Goal: Information Seeking & Learning: Learn about a topic

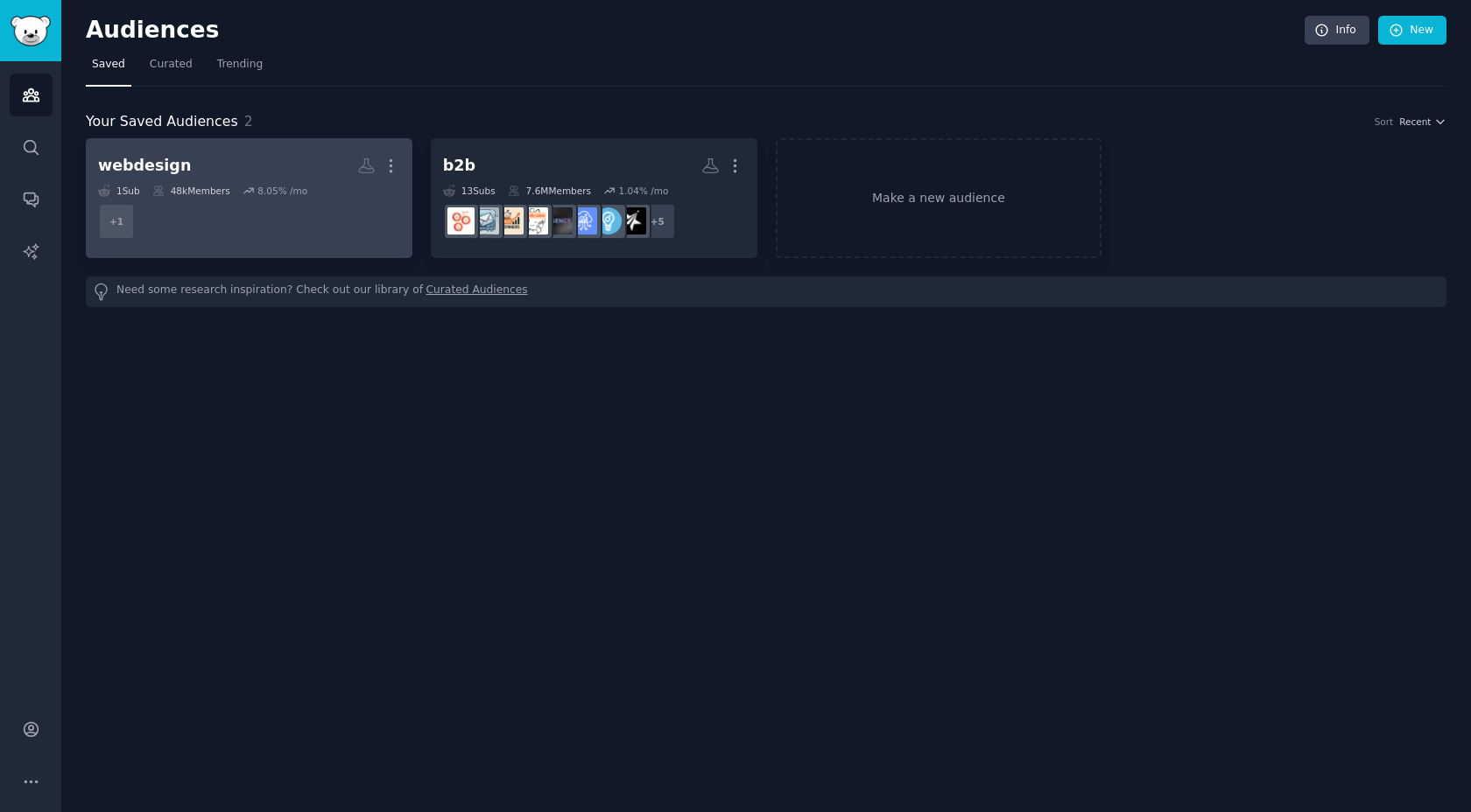
click at [249, 186] on icon at bounding box center [248, 190] width 12 height 12
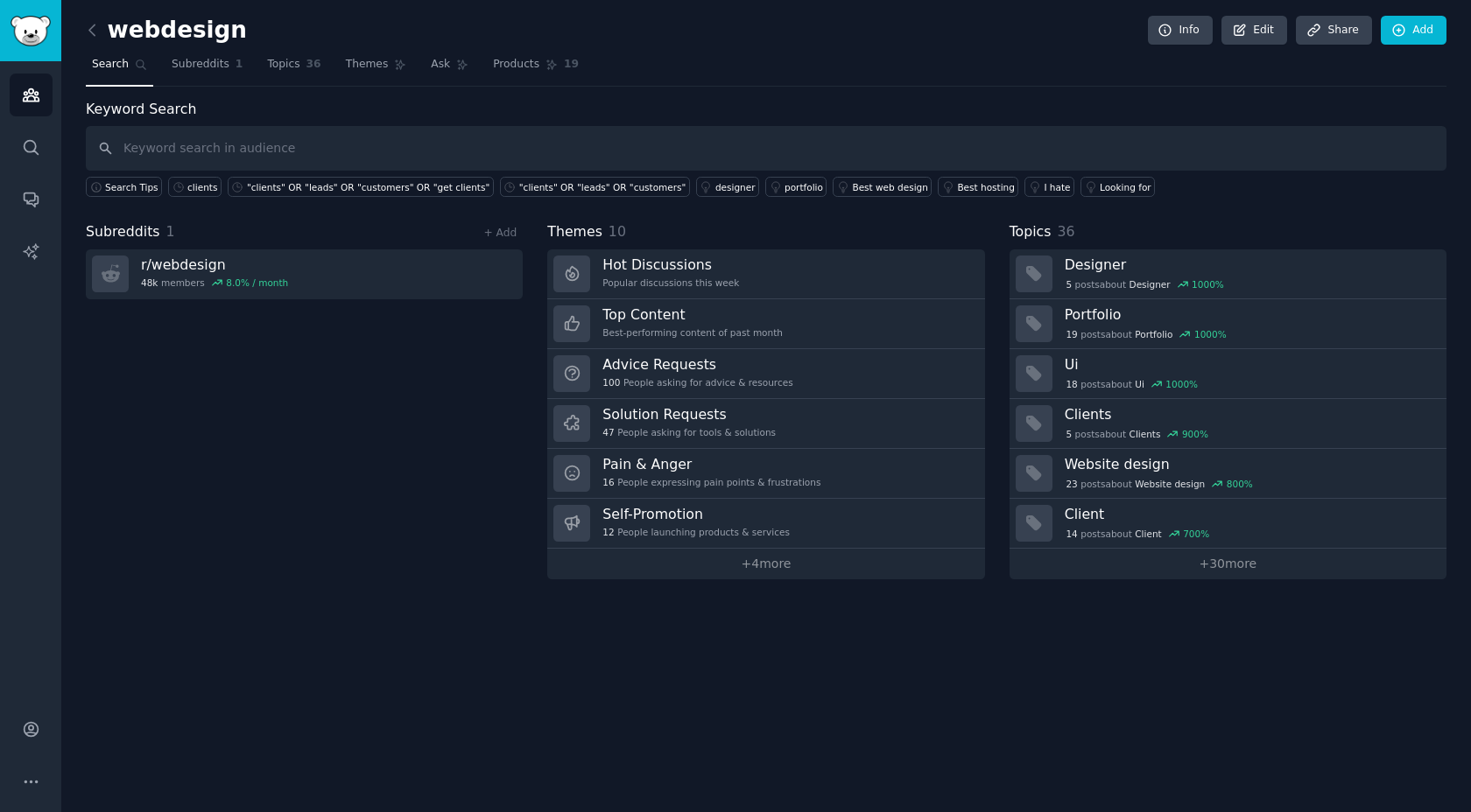
click at [542, 158] on input "text" at bounding box center [765, 148] width 1361 height 45
type input "get clients"
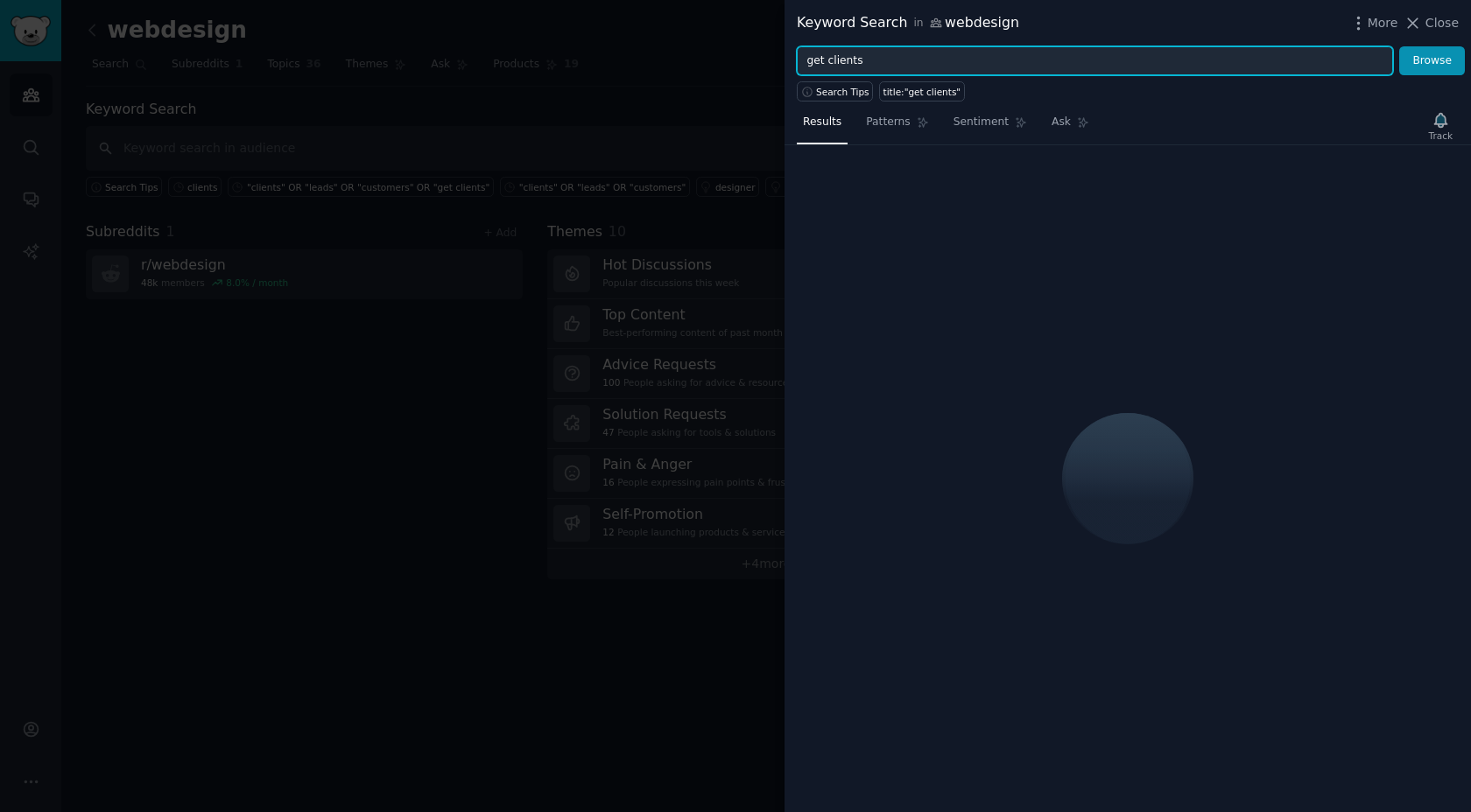
click at [1092, 68] on input "get clients" at bounding box center [1095, 61] width 596 height 29
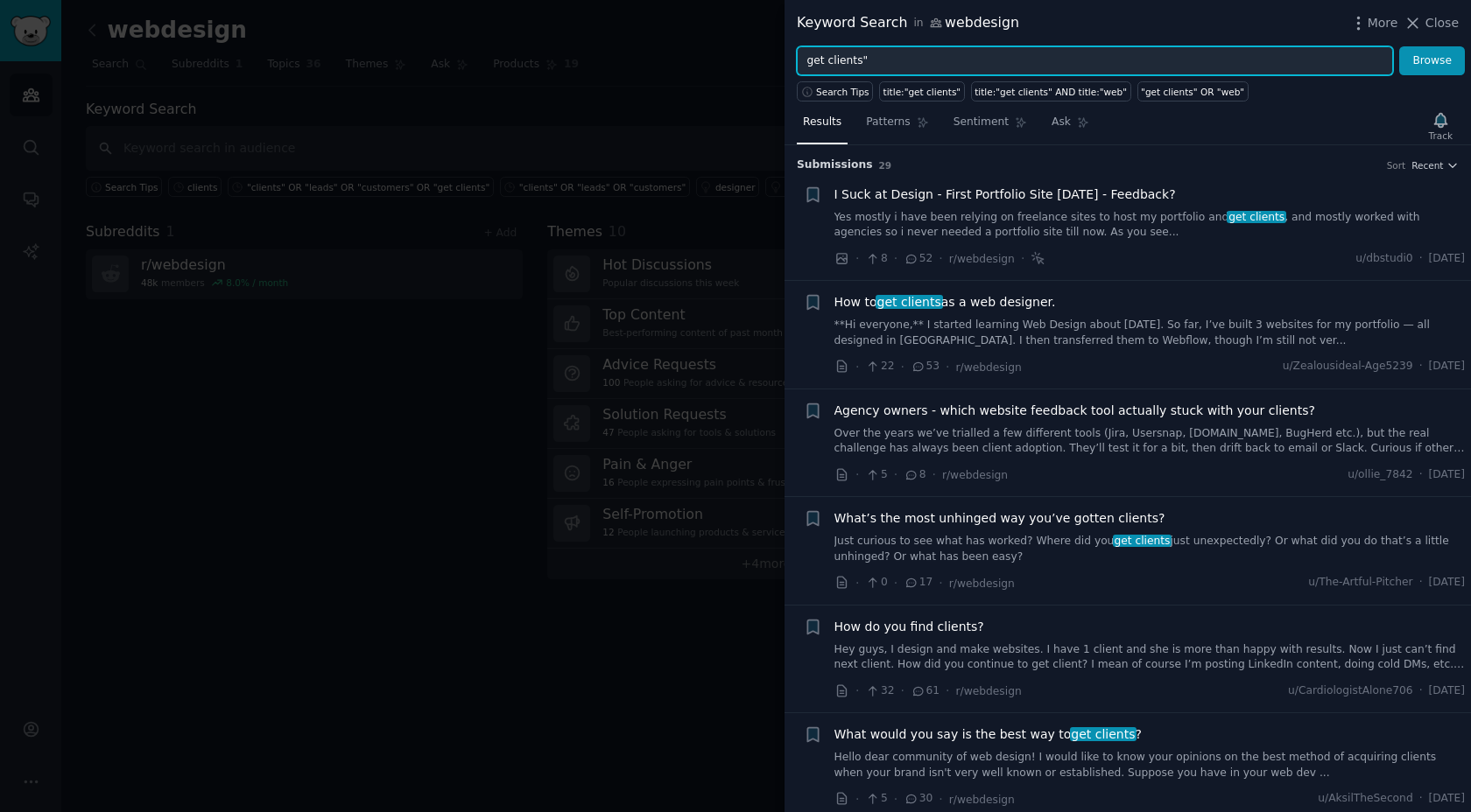
click at [807, 57] on input "get clients"" at bounding box center [1095, 61] width 596 height 29
click at [921, 63] on input ""get clients"" at bounding box center [1095, 61] width 596 height 29
click at [1035, 62] on input ""get clients" OR "leads" OR "prospects" OR "clients"" at bounding box center [1095, 61] width 596 height 29
type input ""get clients" OR "leads" OR "prospects" OR "more clients""
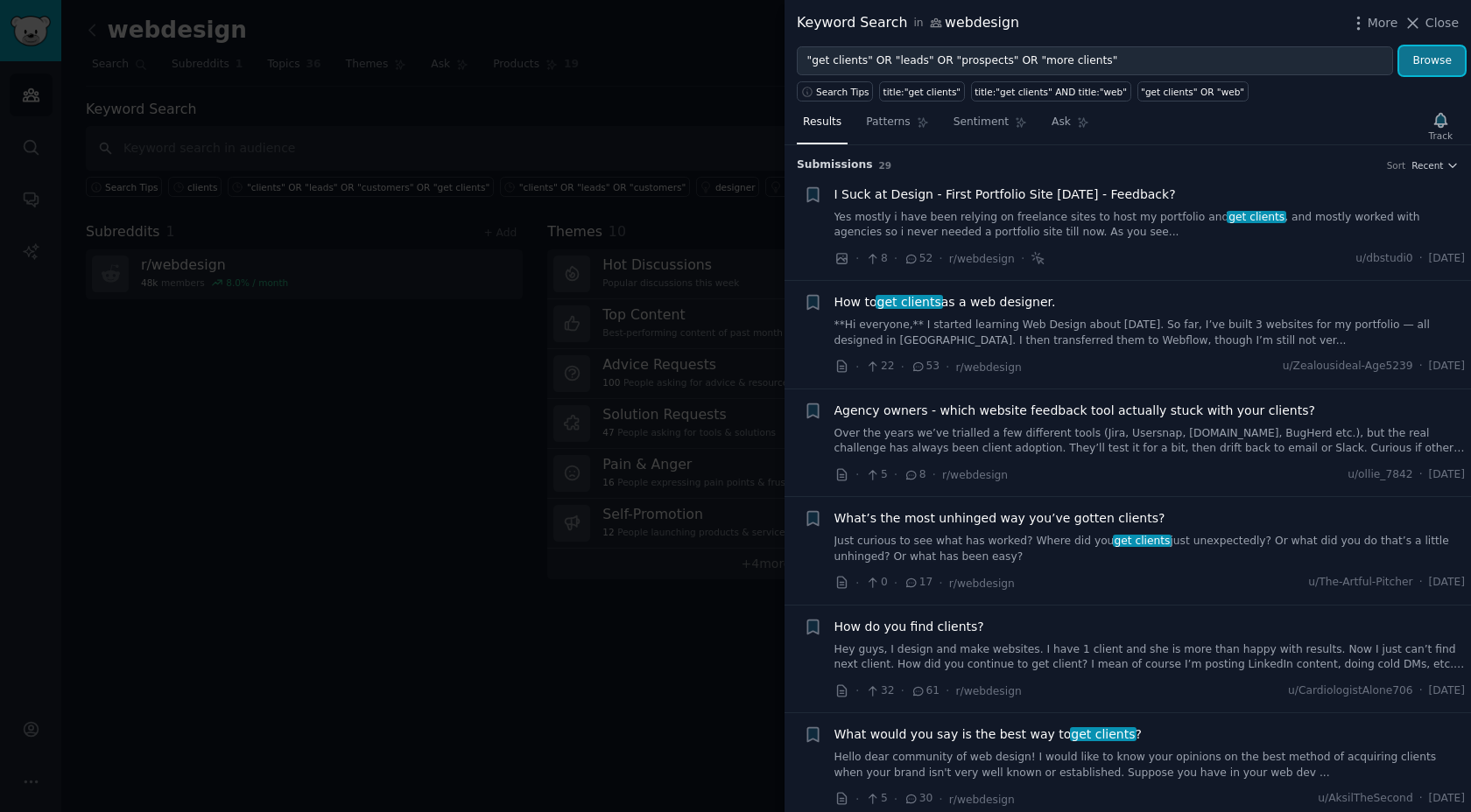
click at [1448, 73] on button "Browse" at bounding box center [1431, 61] width 65 height 29
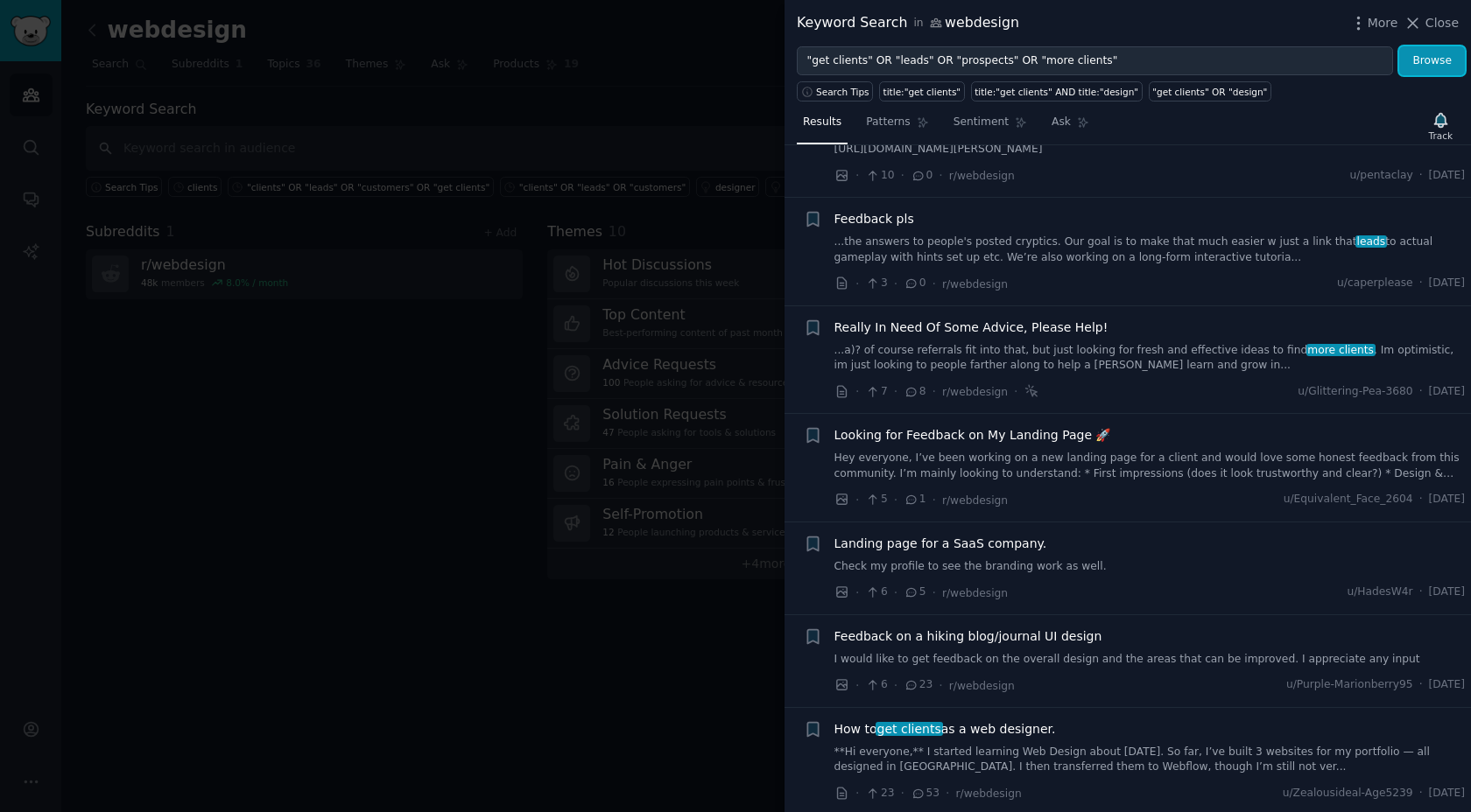
scroll to position [177, 0]
click at [1165, 372] on link "...a)? of course referrals fit into that, but just looking for fresh and effect…" at bounding box center [1150, 357] width 631 height 30
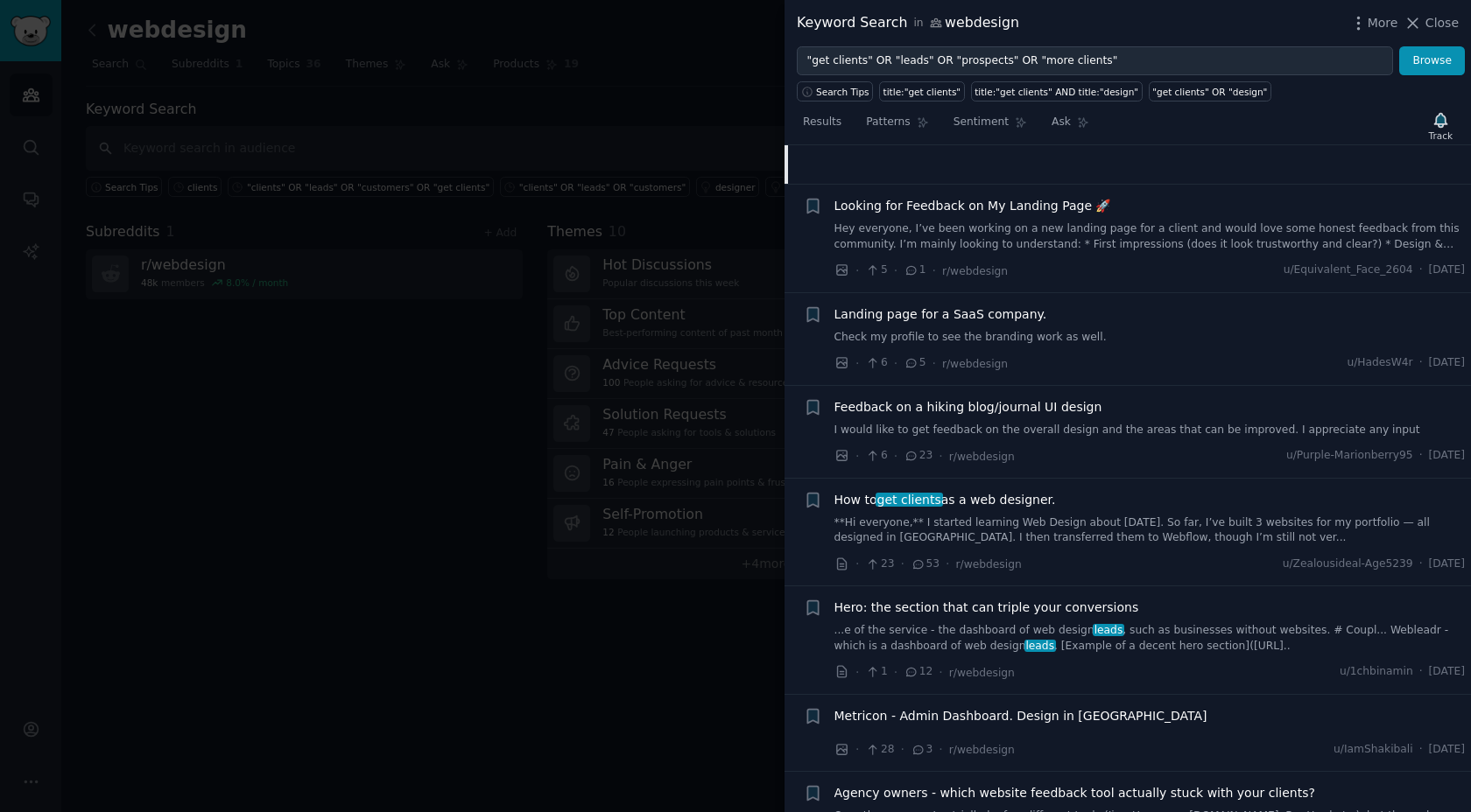
scroll to position [680, 0]
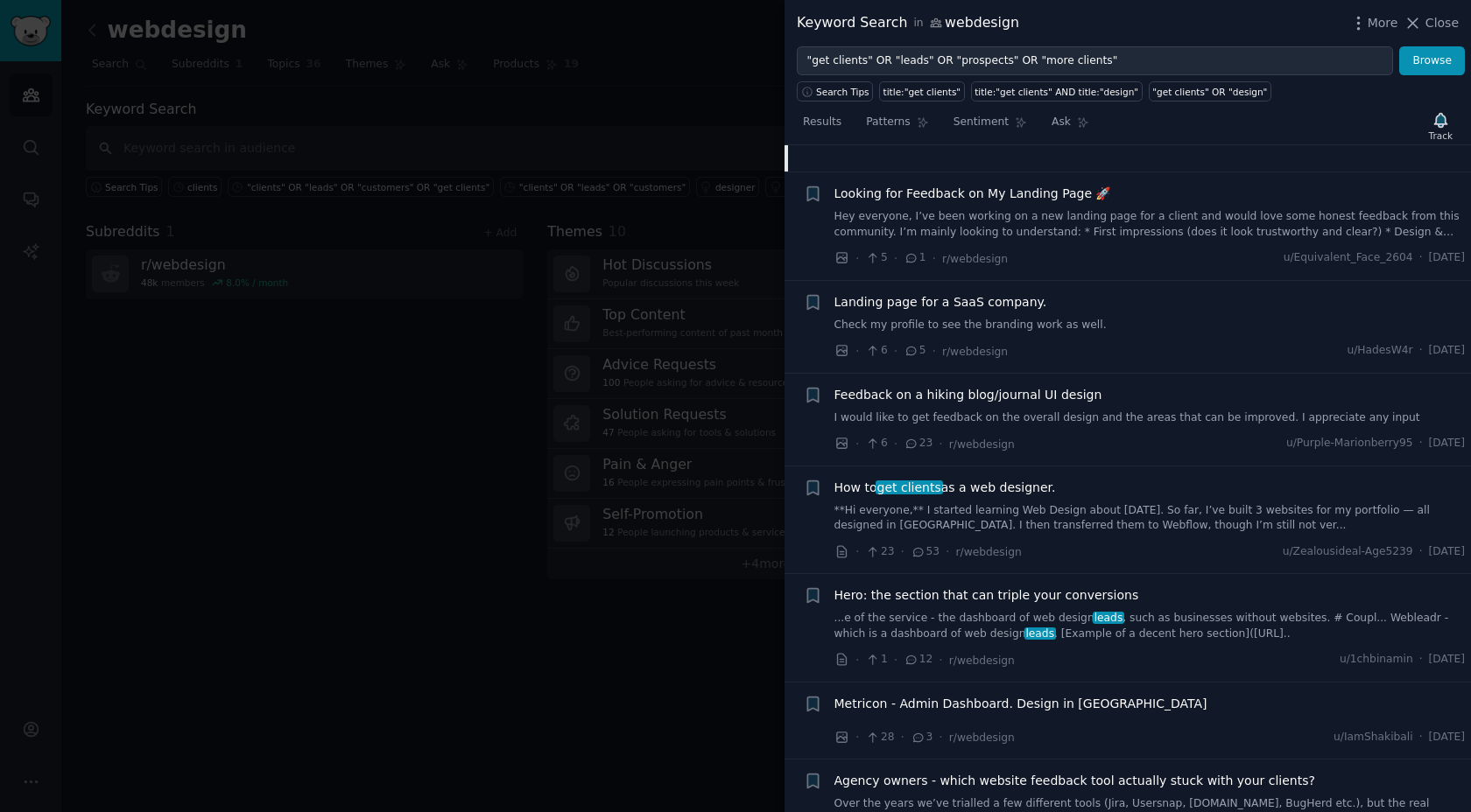
click at [1097, 523] on link "**Hi everyone,** I started learning Web Design about 3 months ago. So far, I’ve…" at bounding box center [1150, 518] width 631 height 30
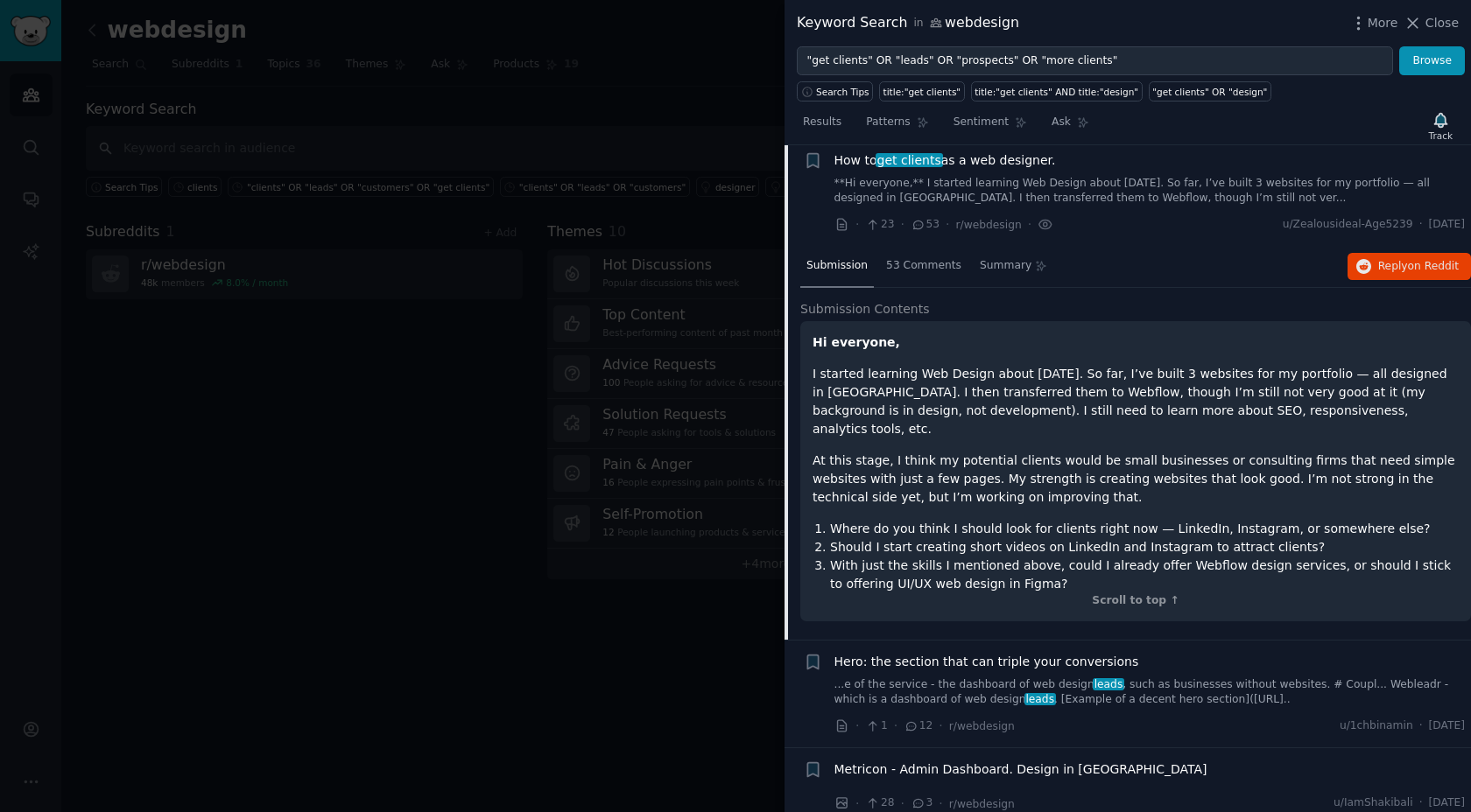
scroll to position [753, 0]
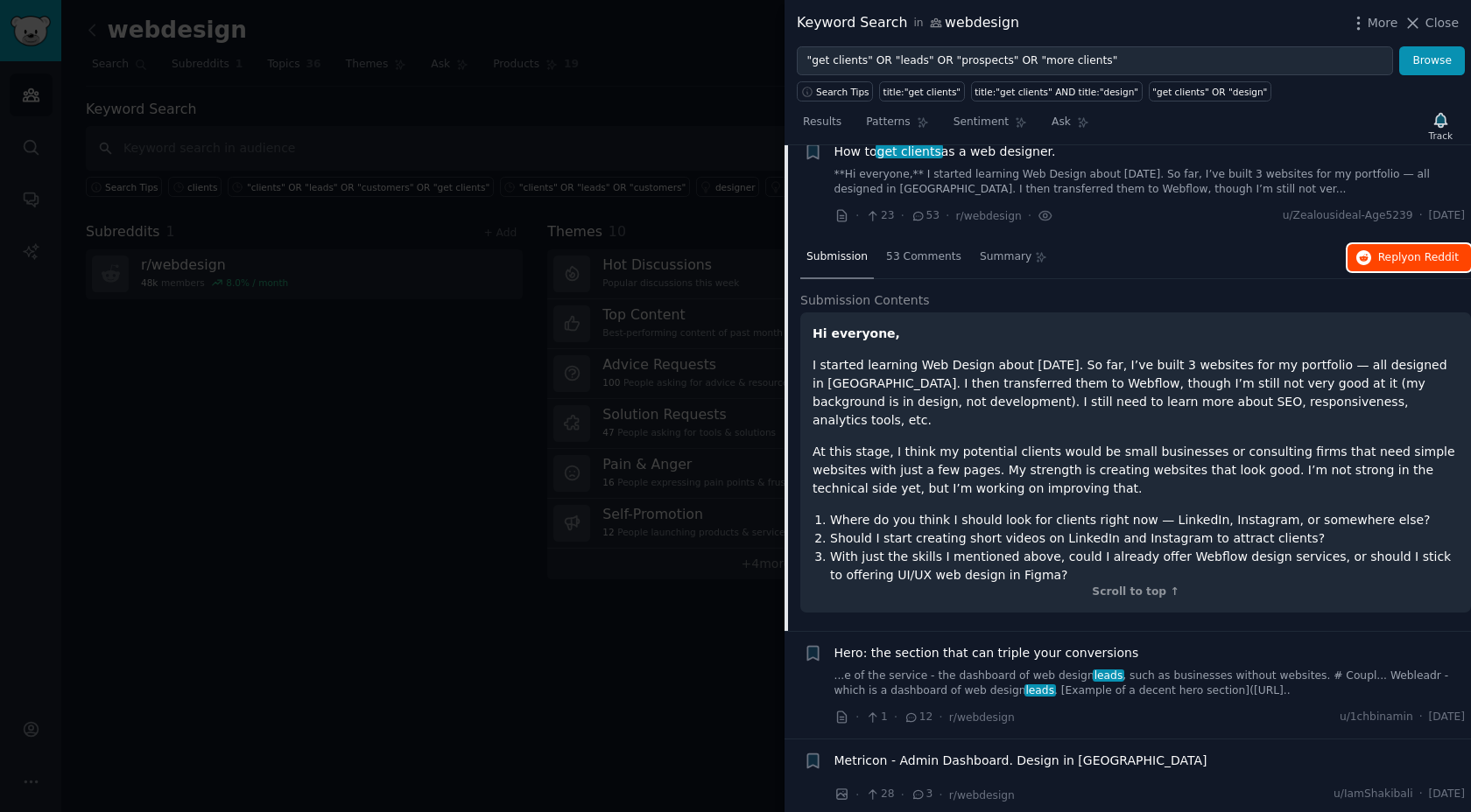
click at [1365, 266] on icon "button" at bounding box center [1363, 257] width 16 height 16
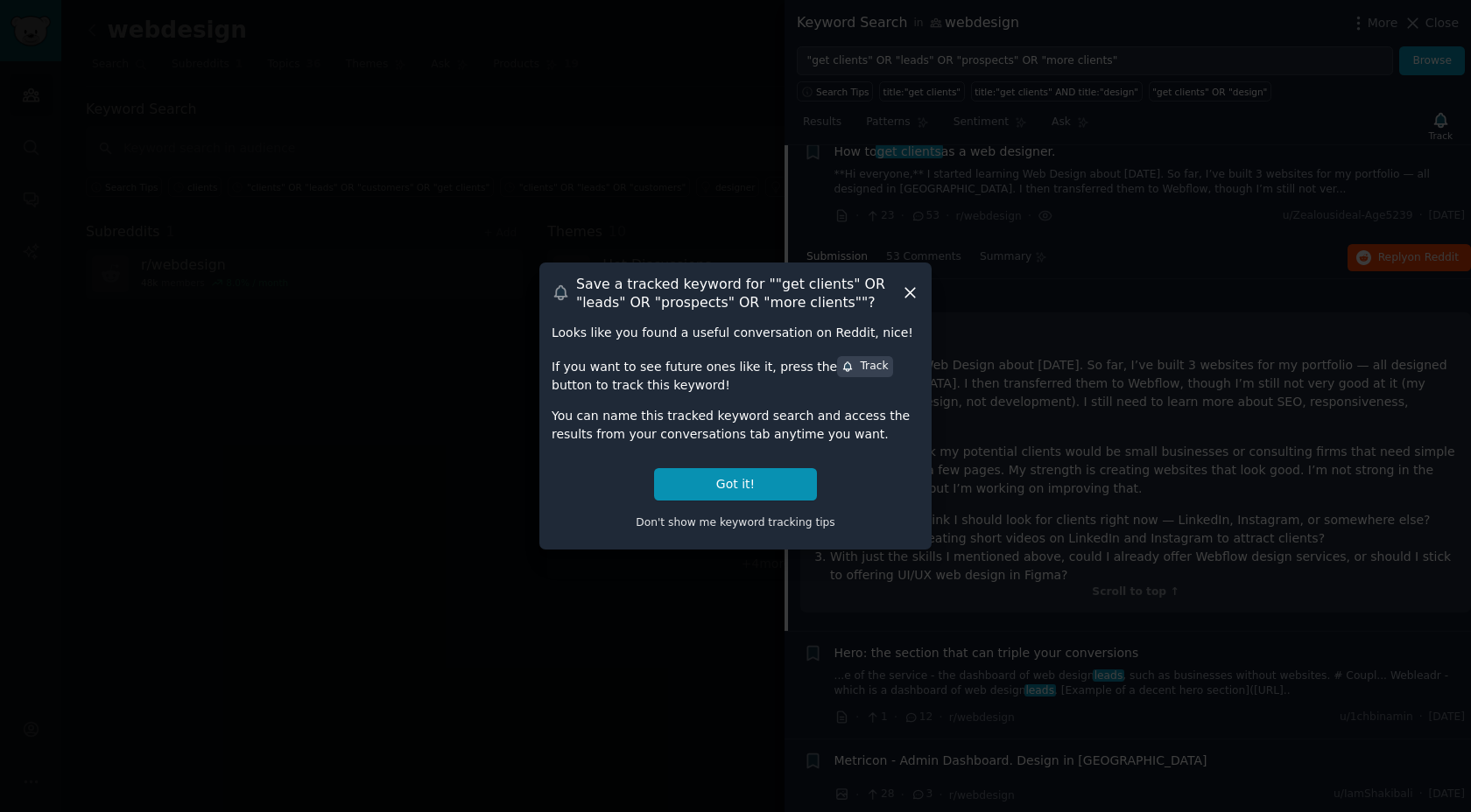
click at [904, 283] on icon at bounding box center [910, 292] width 18 height 18
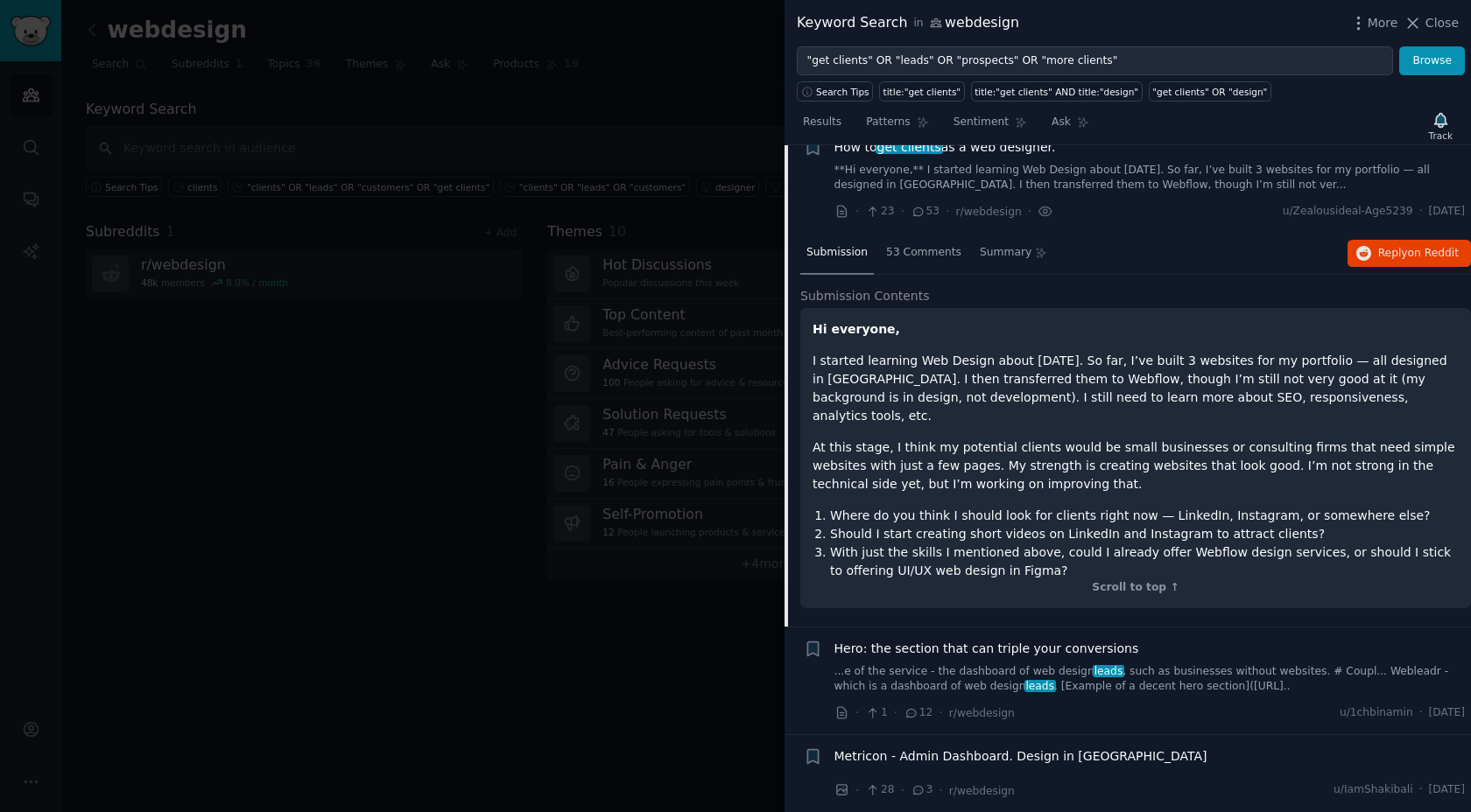
click at [1075, 193] on link "**Hi everyone,** I started learning Web Design about 3 months ago. So far, I’ve…" at bounding box center [1150, 177] width 631 height 30
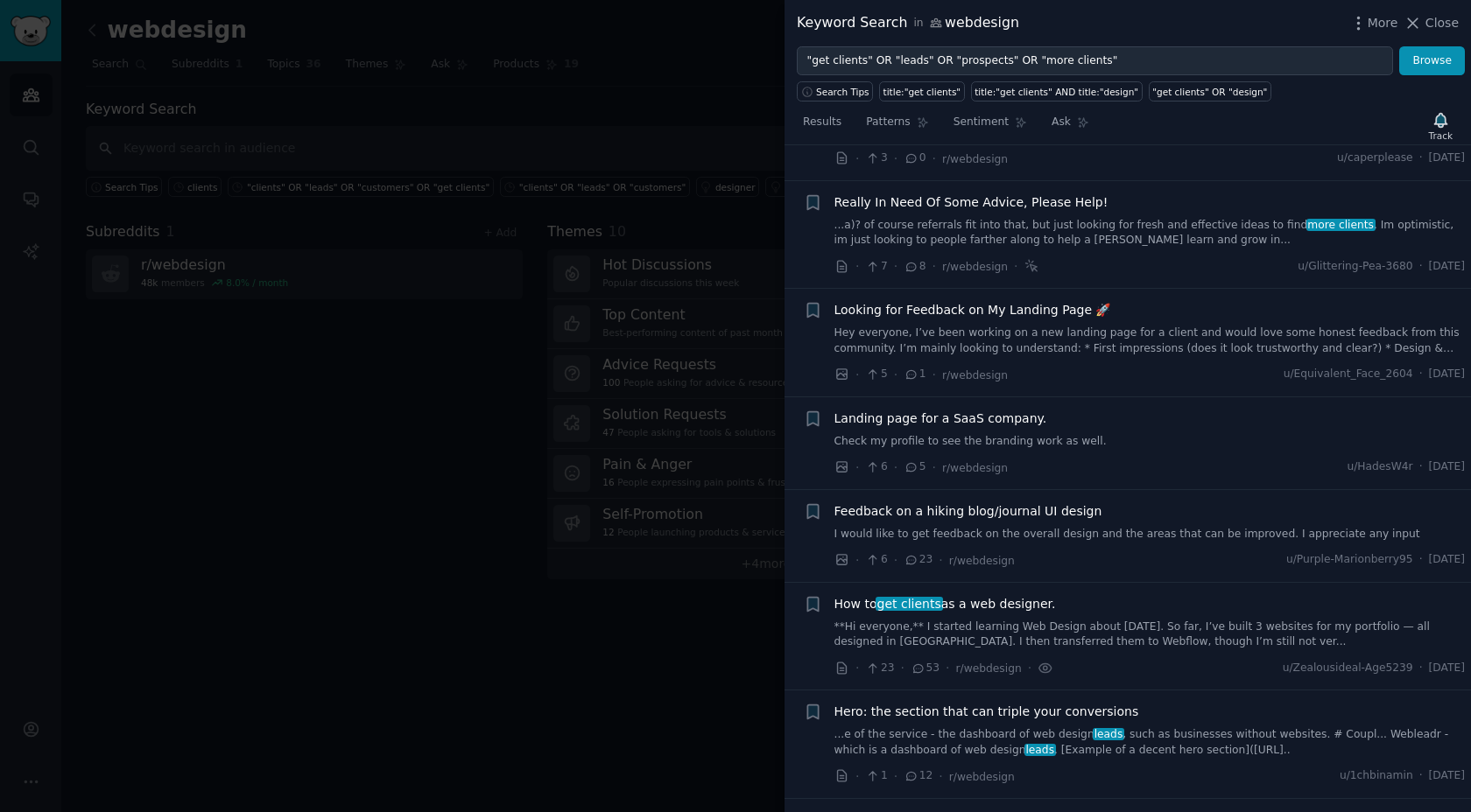
scroll to position [302, 0]
click at [1075, 449] on link "Check my profile to see the branding work as well." at bounding box center [1150, 440] width 631 height 16
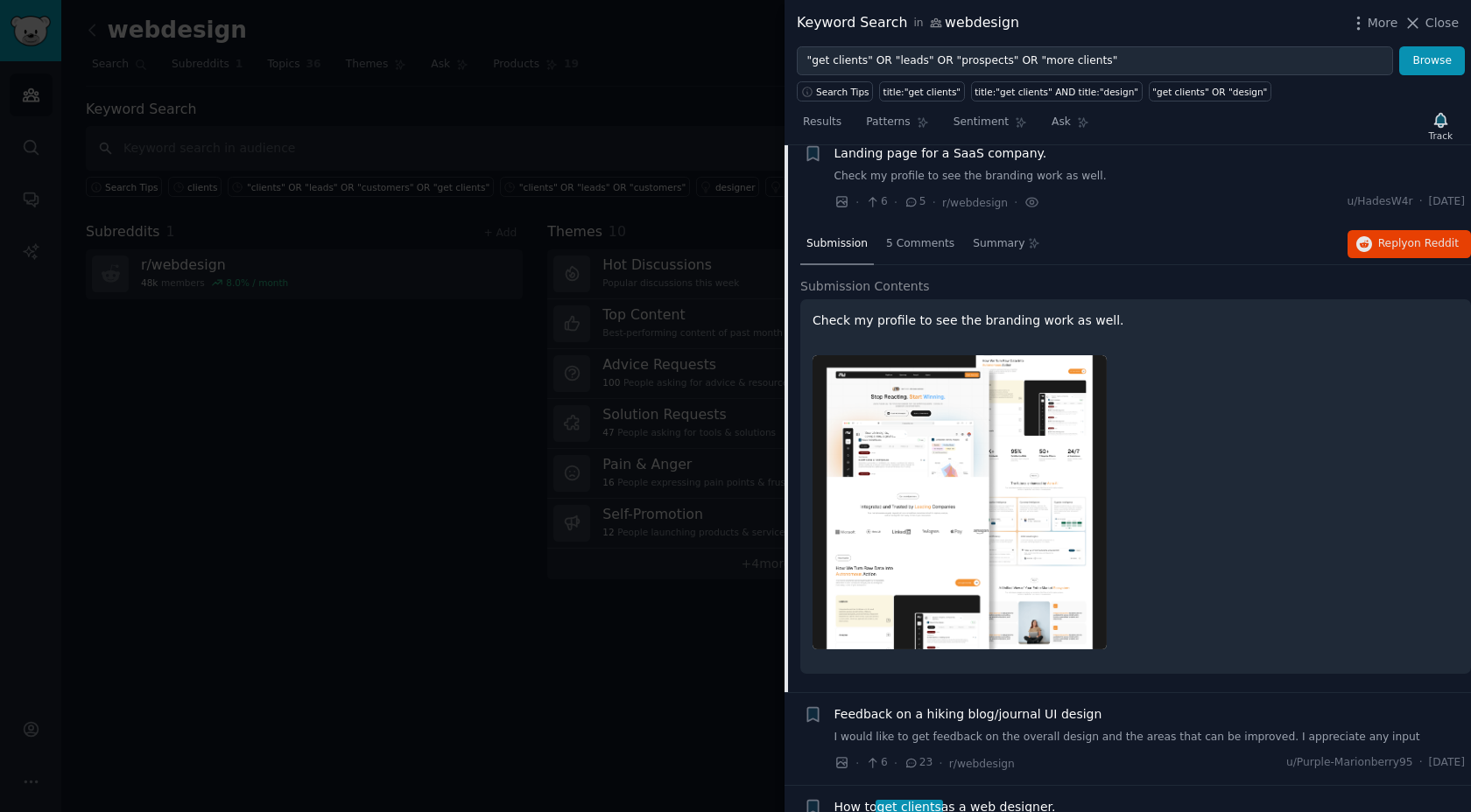
scroll to position [568, 0]
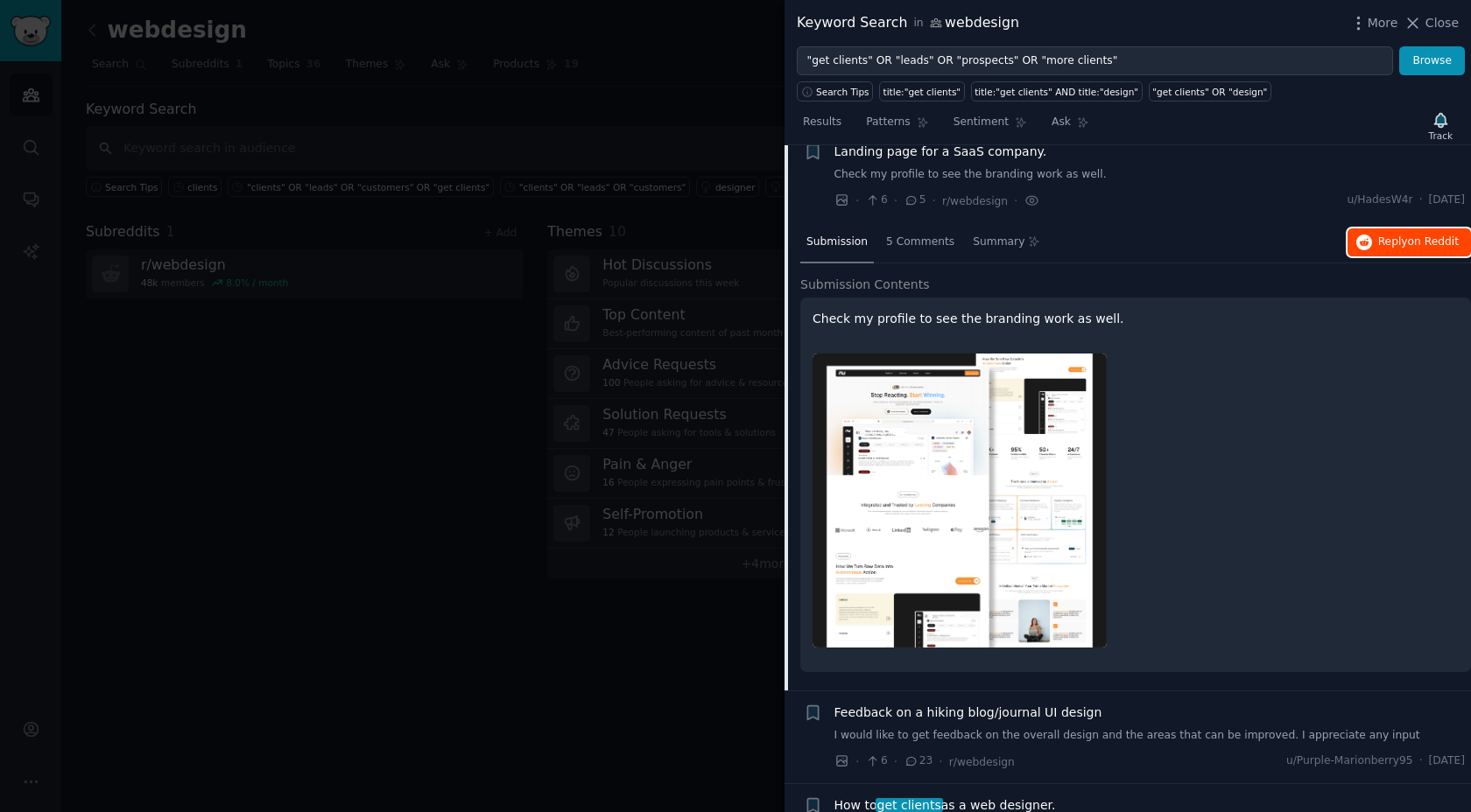
click at [1368, 252] on button "Reply on Reddit" at bounding box center [1408, 242] width 123 height 28
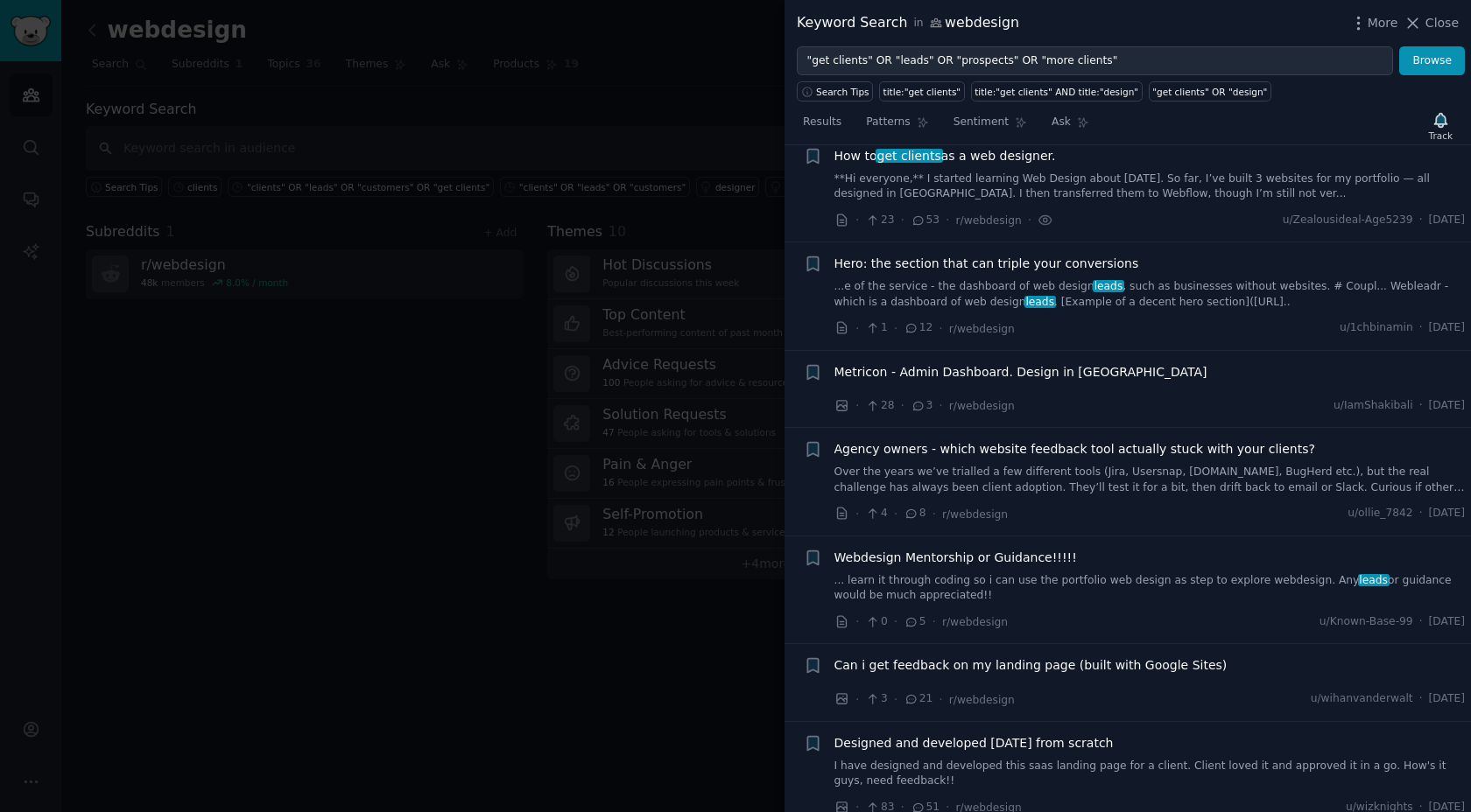
scroll to position [1218, 0]
click at [1034, 566] on span "Webdesign Mentorship or Guidance!!!!!" at bounding box center [956, 557] width 243 height 18
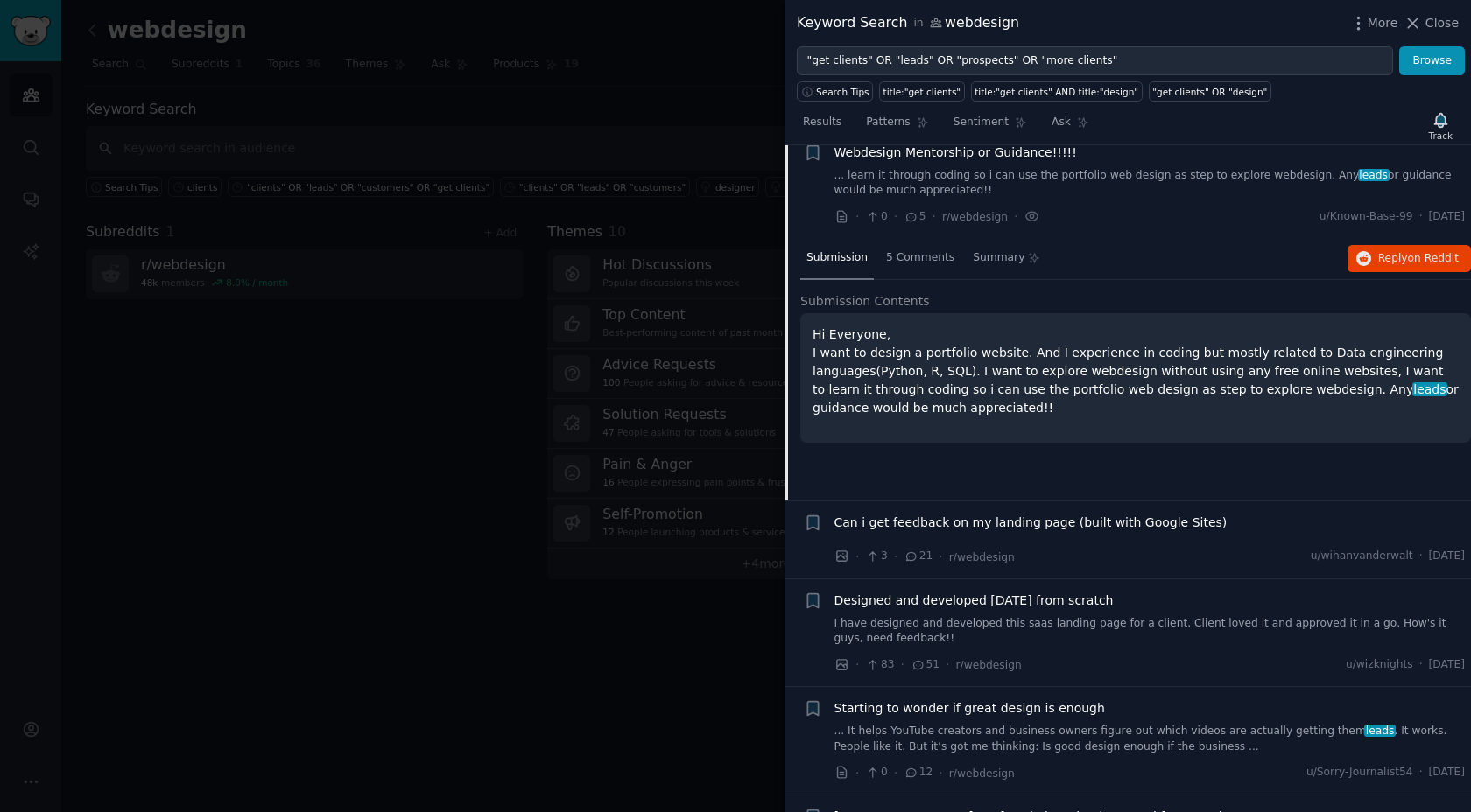
scroll to position [1155, 0]
click at [1408, 263] on span "on Reddit" at bounding box center [1432, 257] width 51 height 12
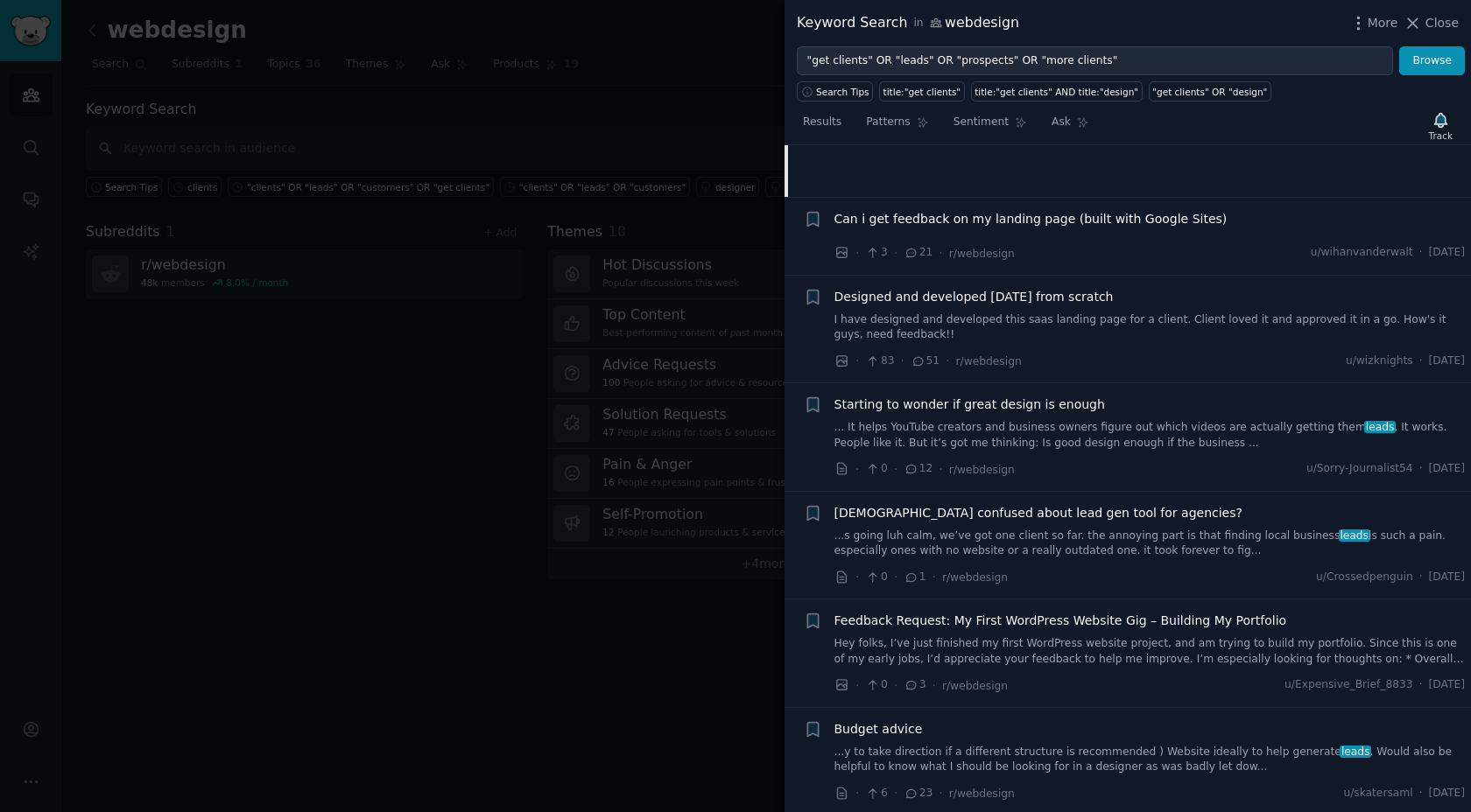
scroll to position [83, 0]
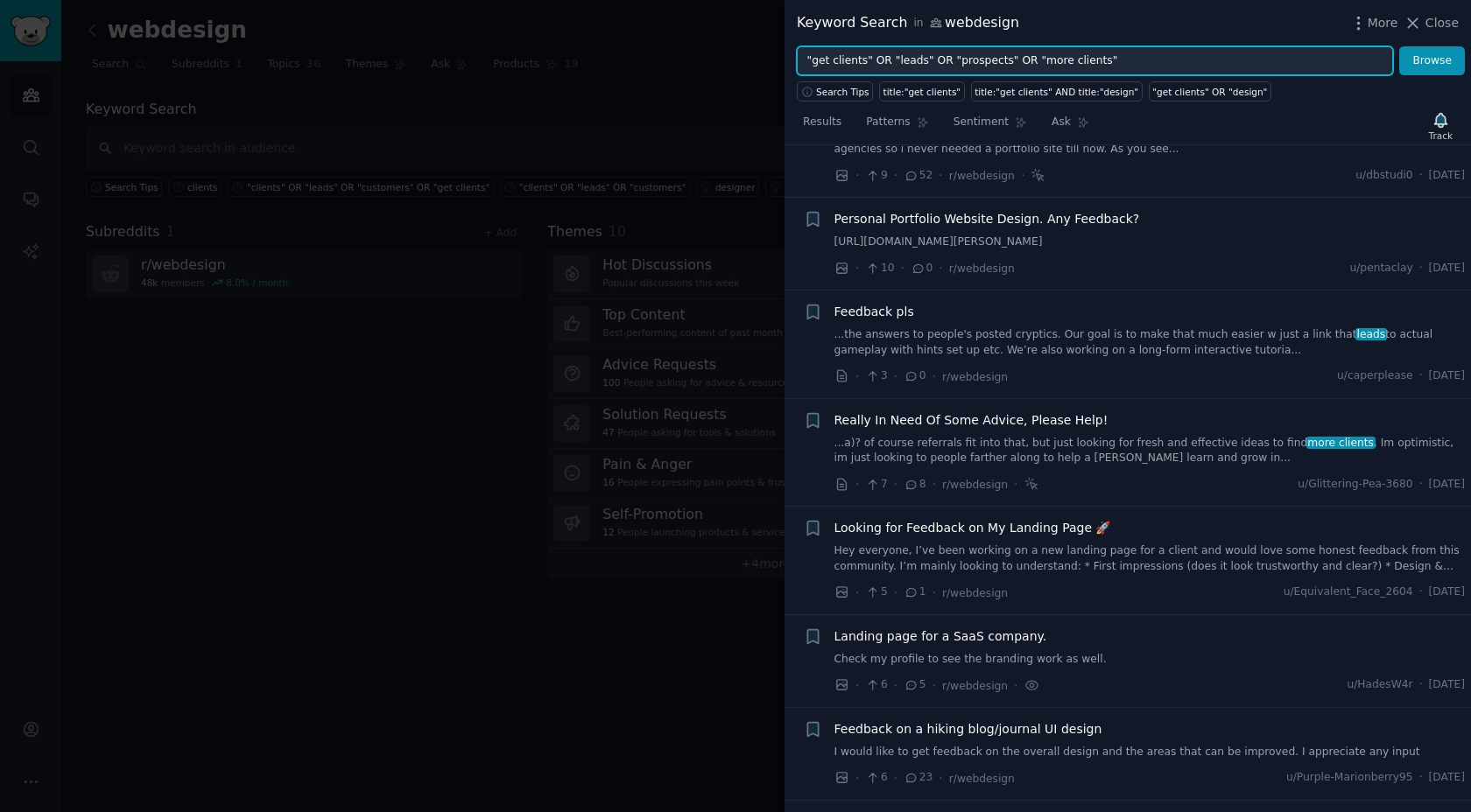
click at [994, 61] on input ""get clients" OR "leads" OR "prospects" OR "more clients"" at bounding box center [1095, 61] width 596 height 29
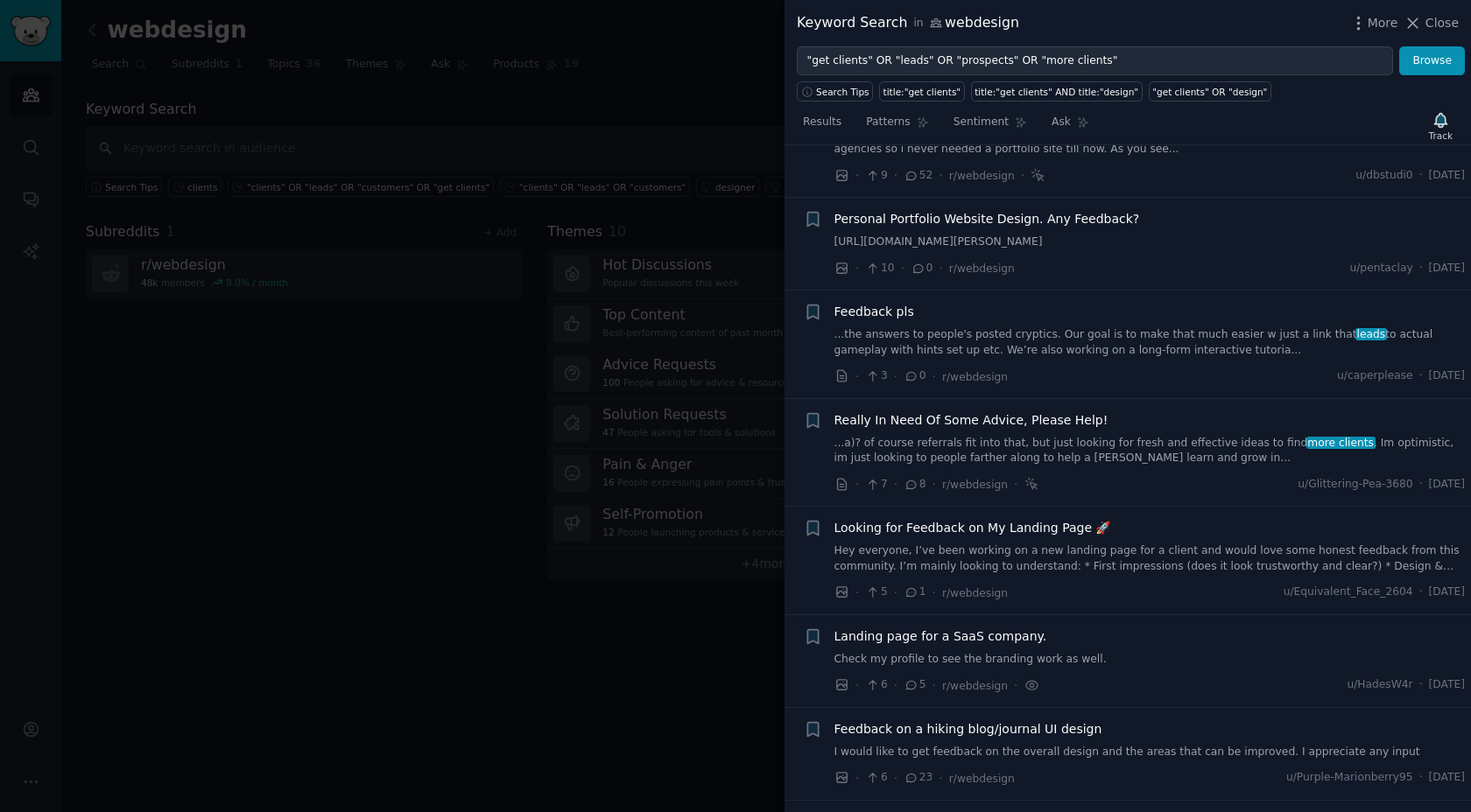
click at [631, 193] on div at bounding box center [735, 406] width 1471 height 812
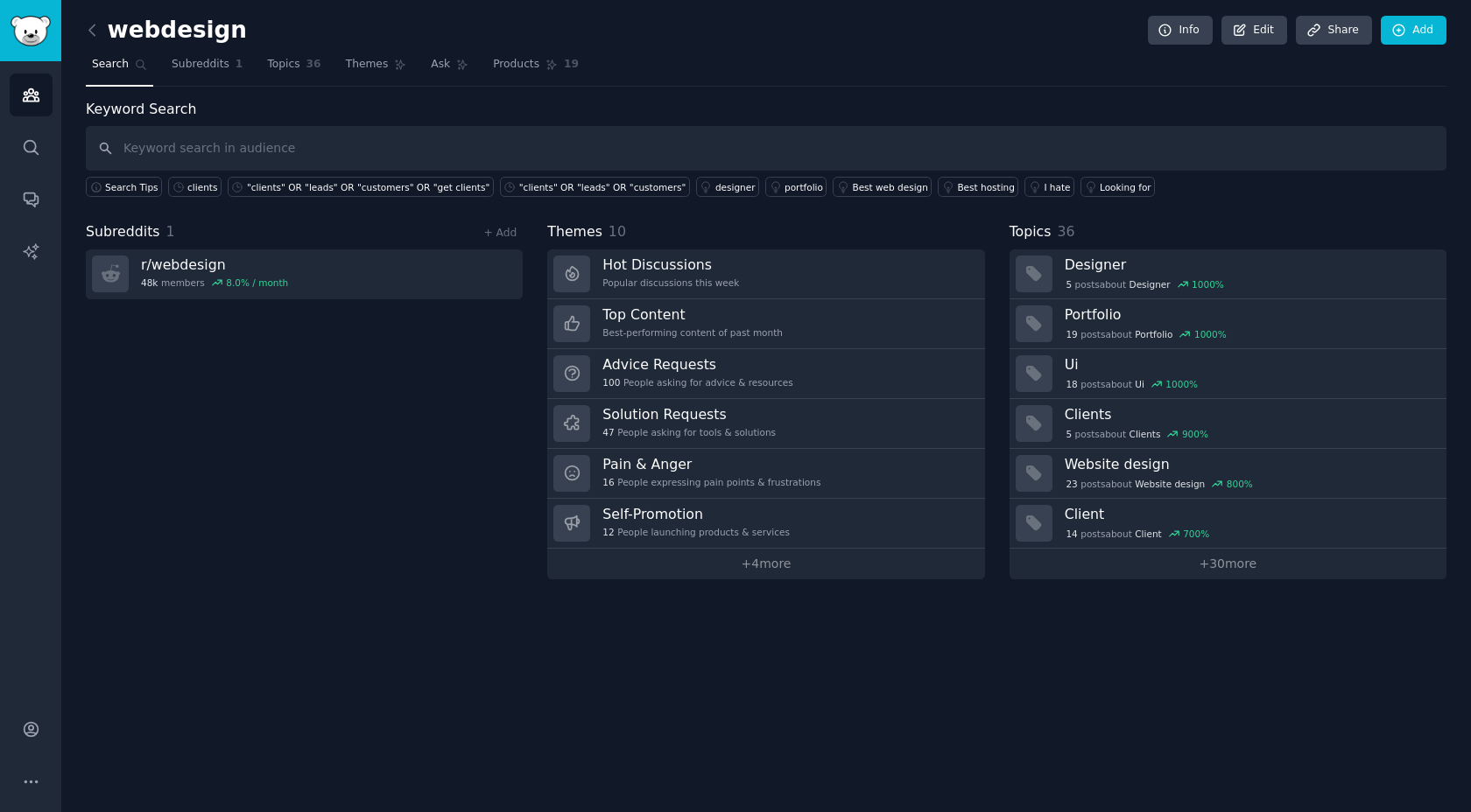
click at [82, 19] on div "webdesign Info Edit Share Add Search Subreddits 1 Topics 36 Themes Ask Products…" at bounding box center [766, 406] width 1409 height 812
click at [93, 27] on icon at bounding box center [92, 29] width 6 height 10
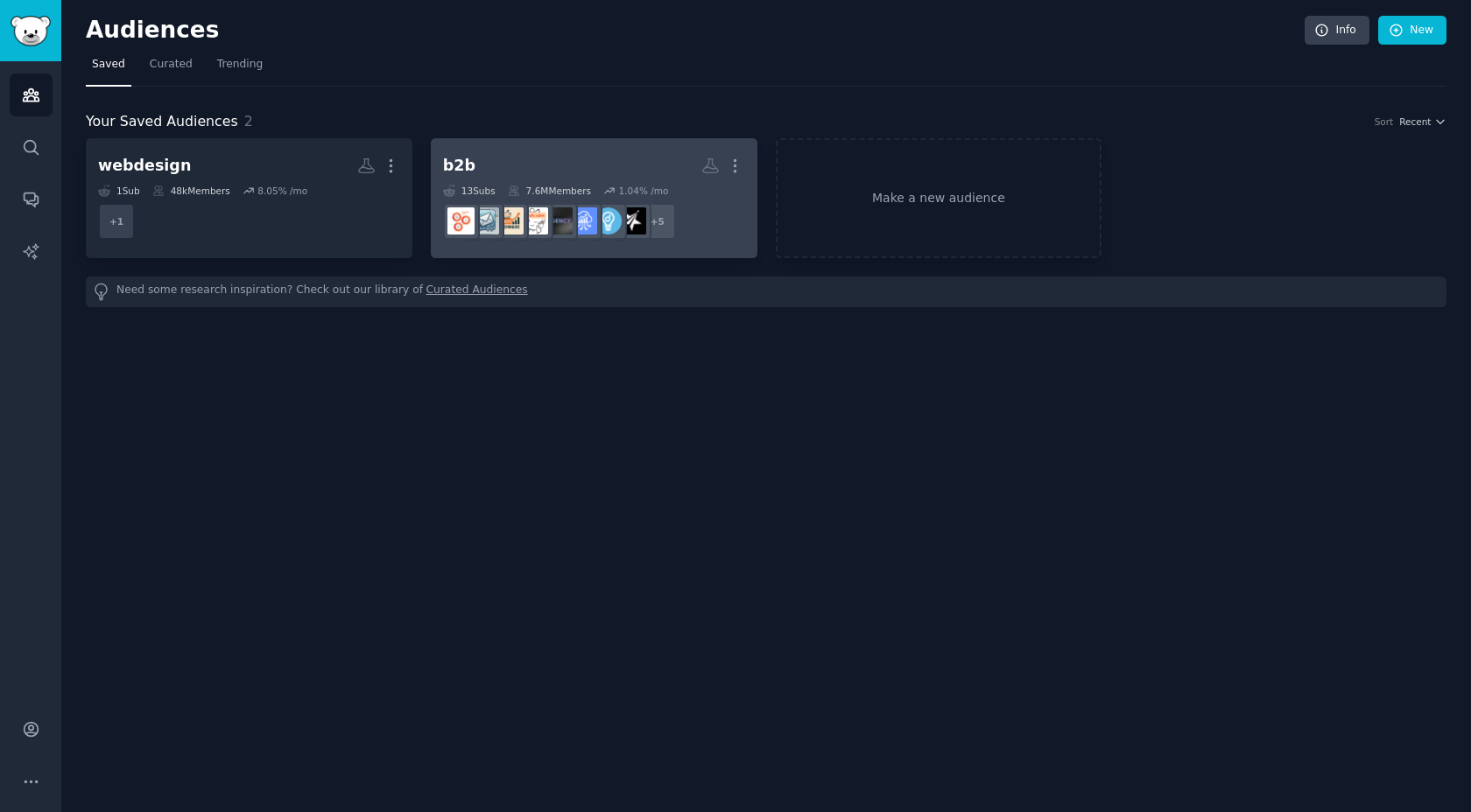
click at [505, 199] on dd "+ 5" at bounding box center [593, 221] width 302 height 49
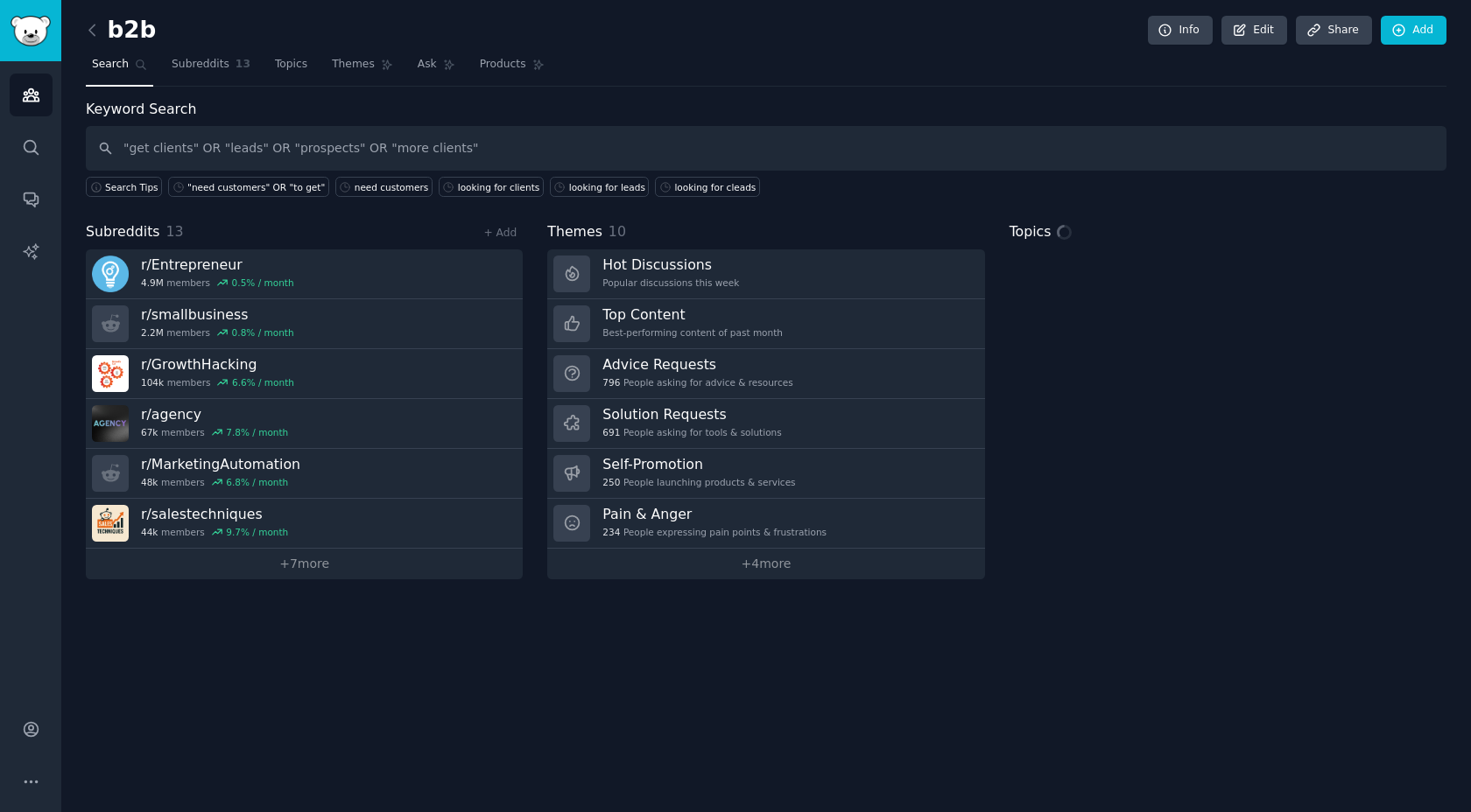
type input ""get clients" OR "leads" OR "prospects" OR "more clients""
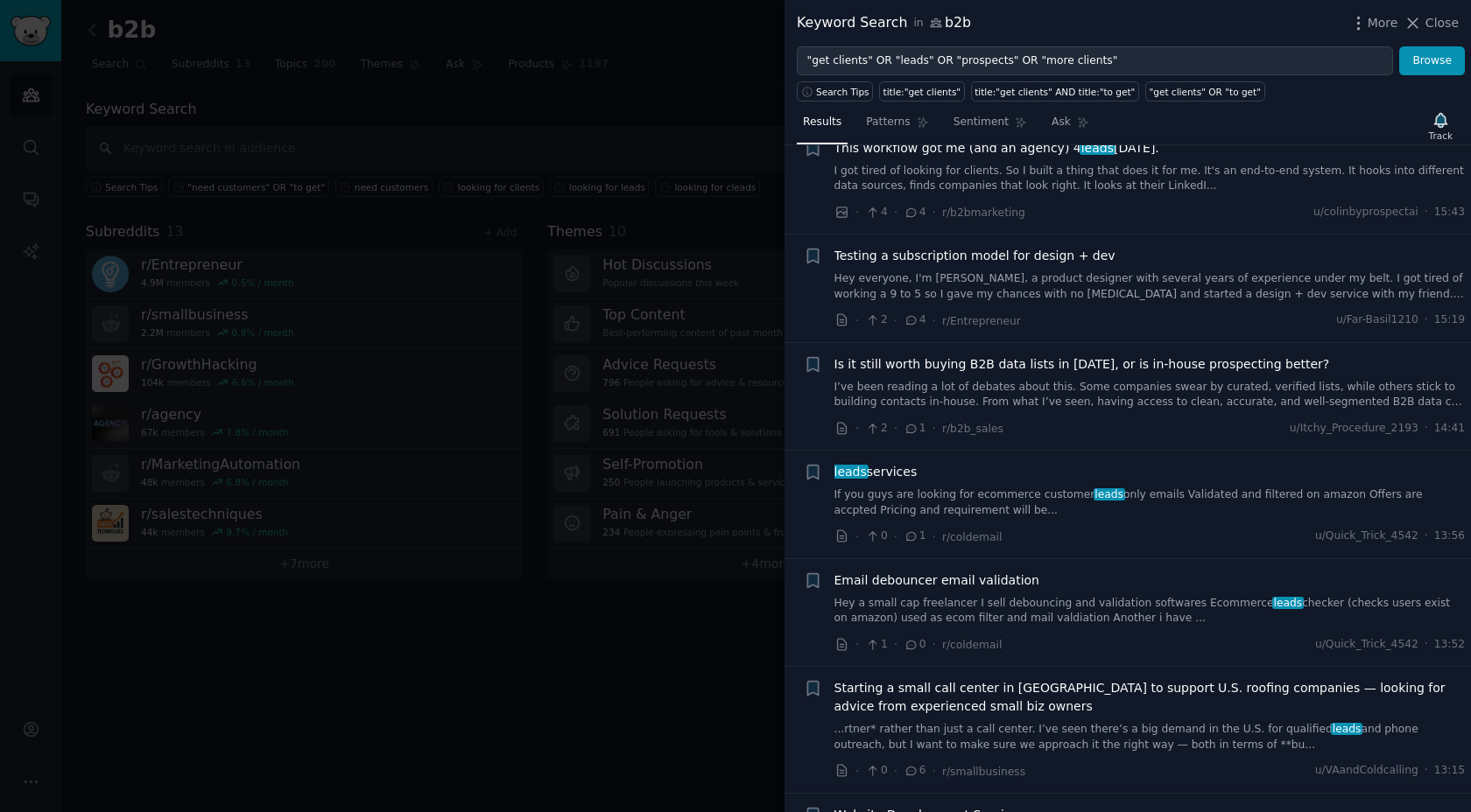
scroll to position [286, 0]
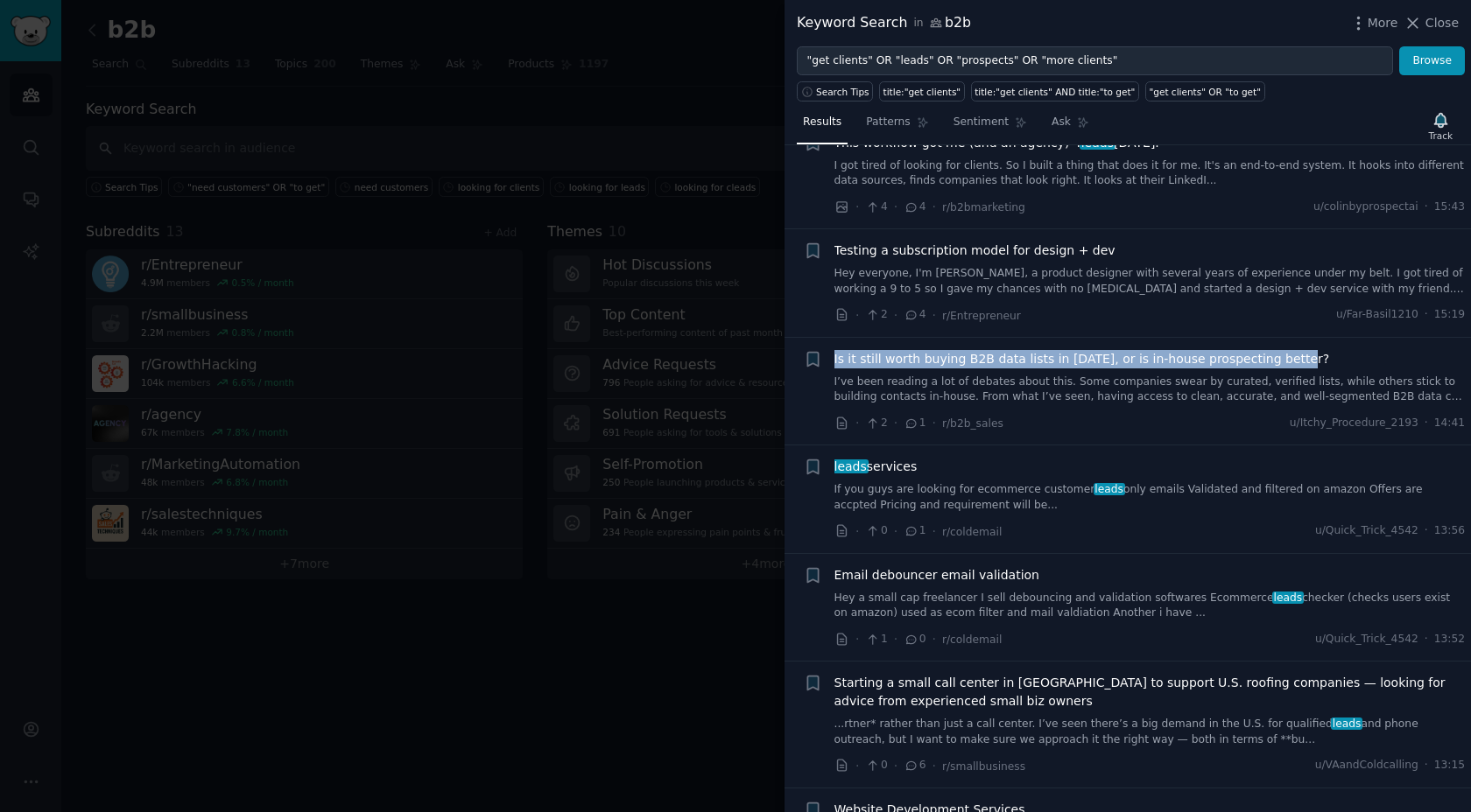
click at [1020, 357] on span "Is it still worth buying B2B data lists in [DATE], or is in-house prospecting b…" at bounding box center [1082, 360] width 496 height 18
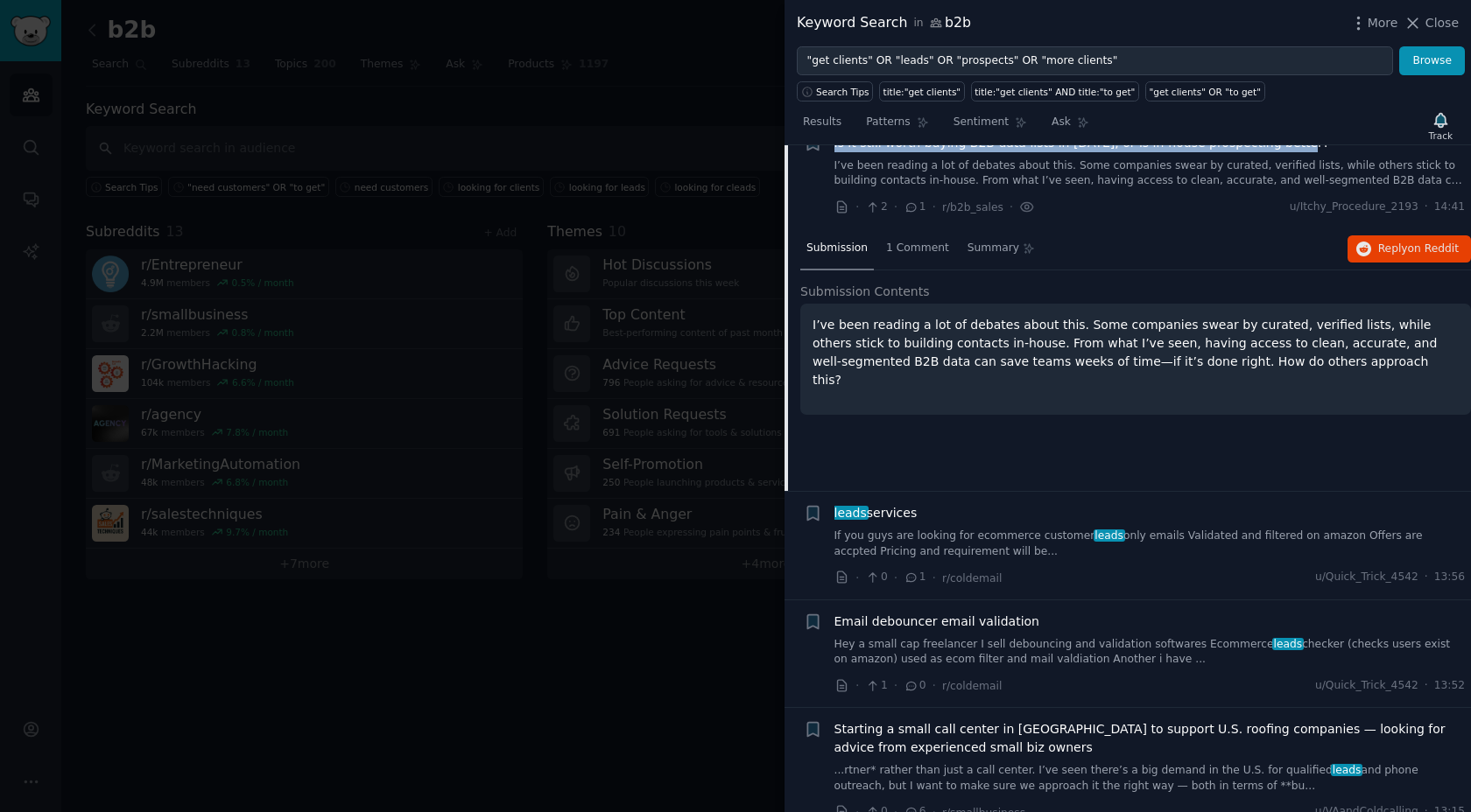
scroll to position [505, 0]
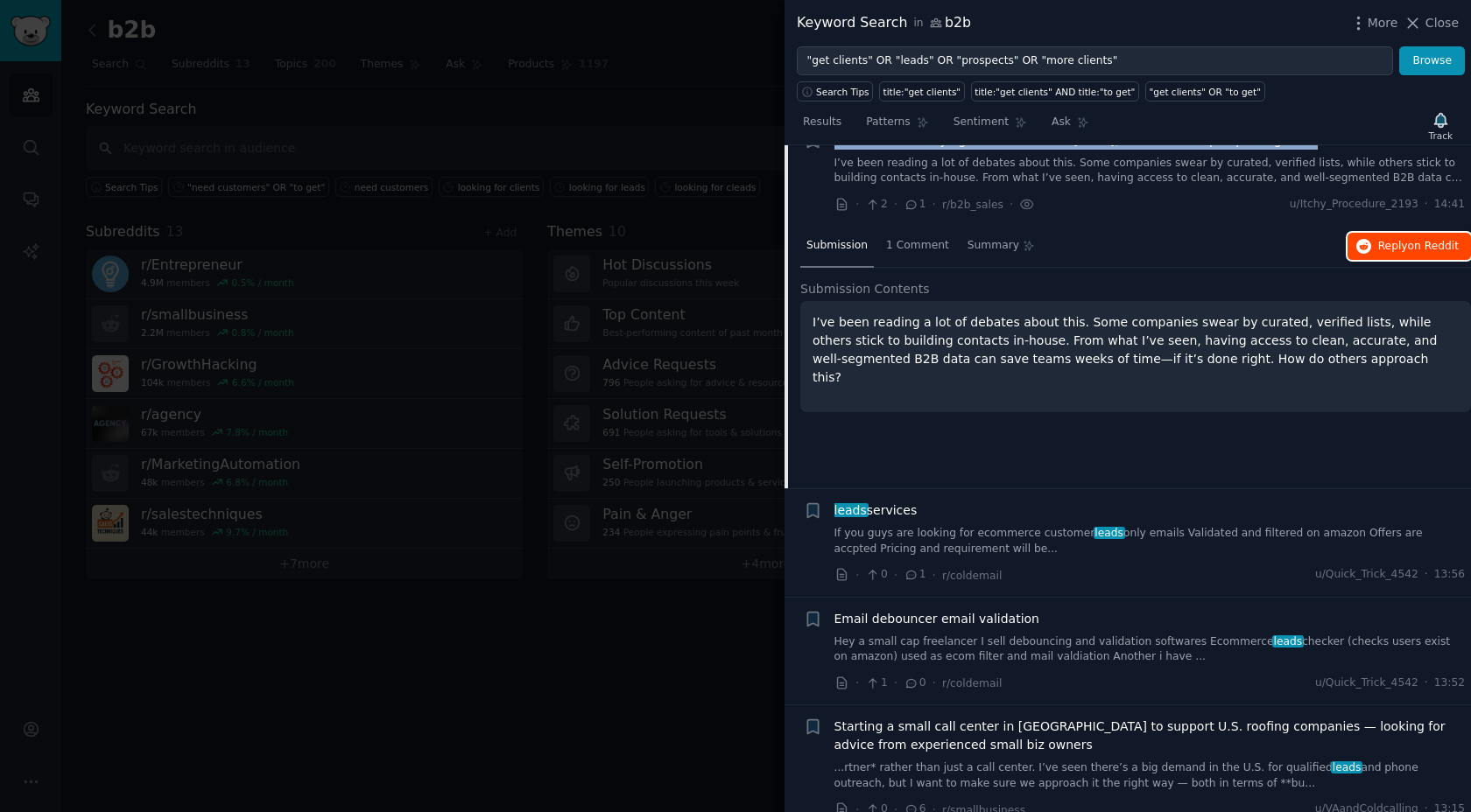
click at [1415, 253] on button "Reply on Reddit" at bounding box center [1408, 246] width 123 height 28
